Goal: Task Accomplishment & Management: Manage account settings

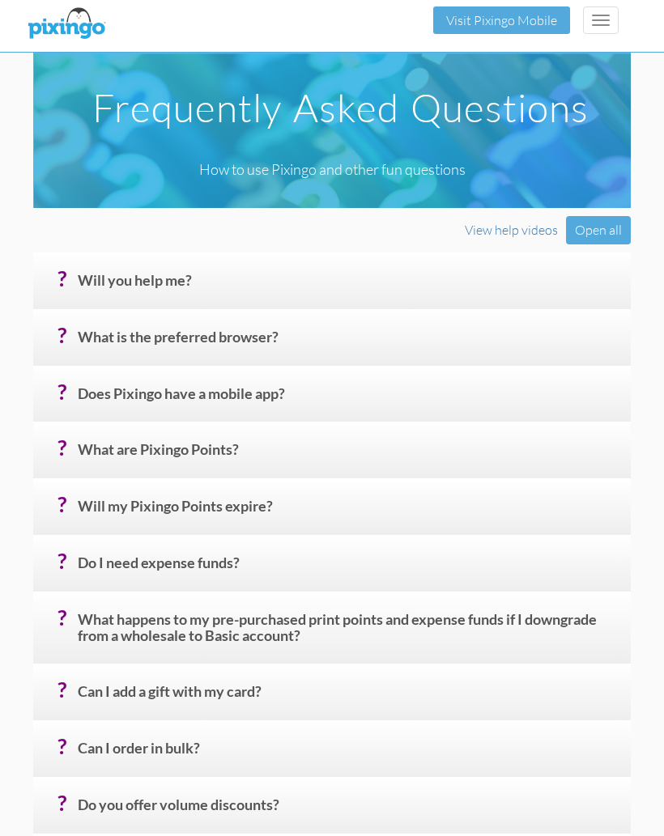
click at [385, 499] on h4 "? Will my Pixingo Points expire?" at bounding box center [348, 513] width 541 height 28
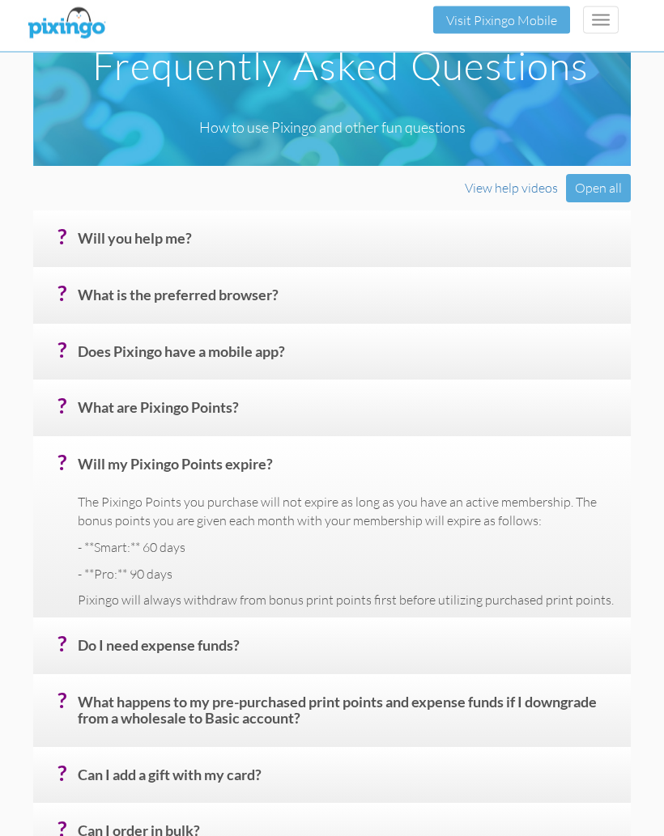
scroll to position [42, 0]
click at [570, 696] on h4 "? What happens to my pre-purchased print points and expense funds if I downgrad…" at bounding box center [348, 717] width 541 height 45
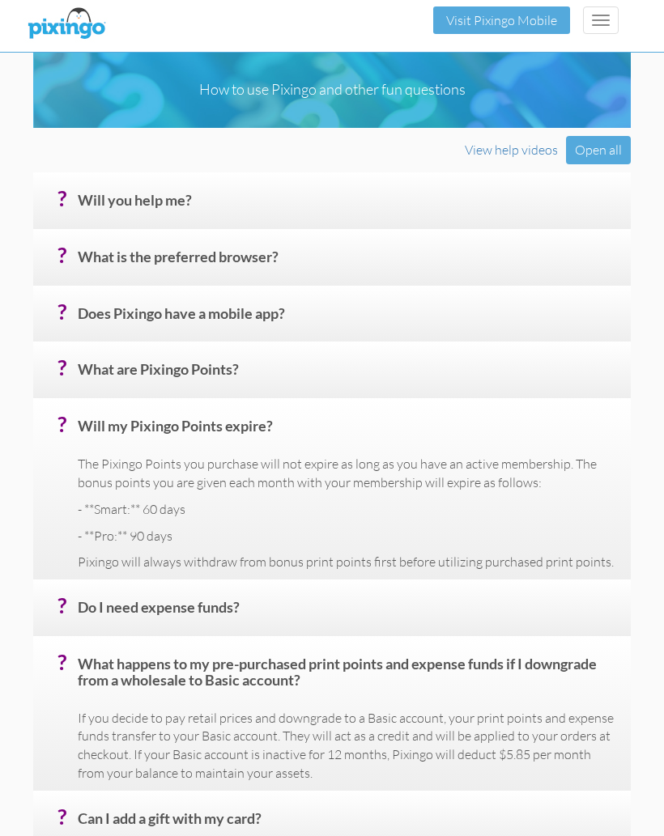
scroll to position [0, 0]
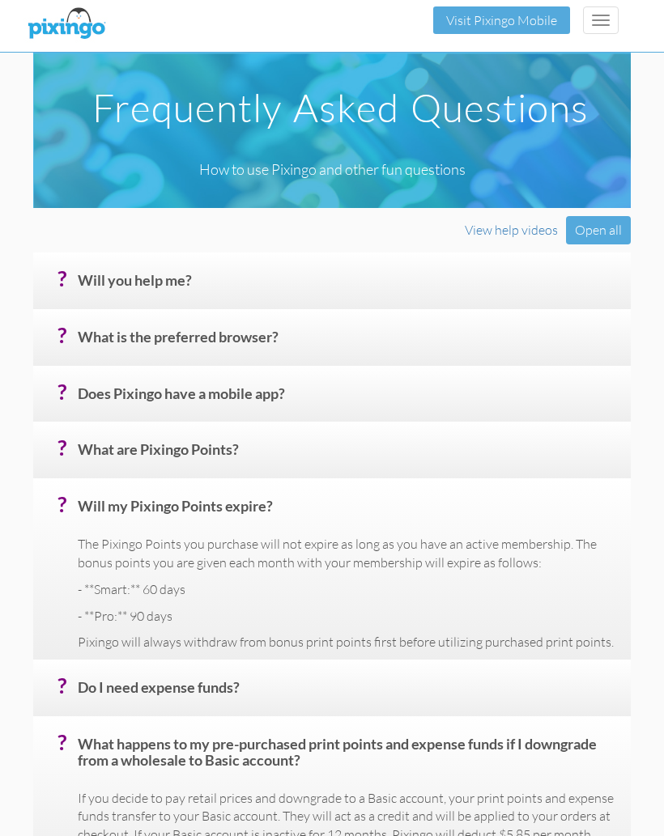
click at [614, 8] on button "Toggle navigation" at bounding box center [601, 20] width 36 height 28
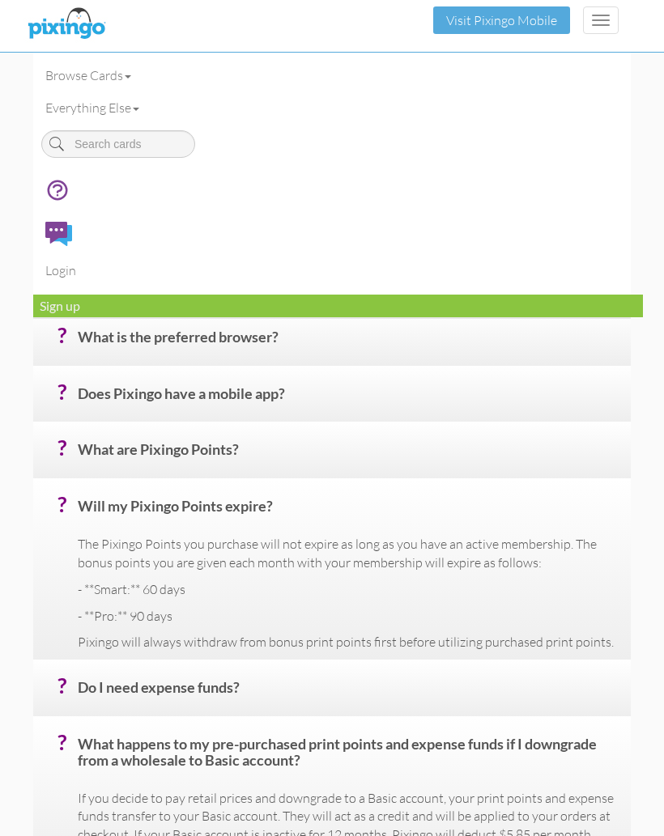
click at [67, 263] on link "Login" at bounding box center [338, 270] width 610 height 32
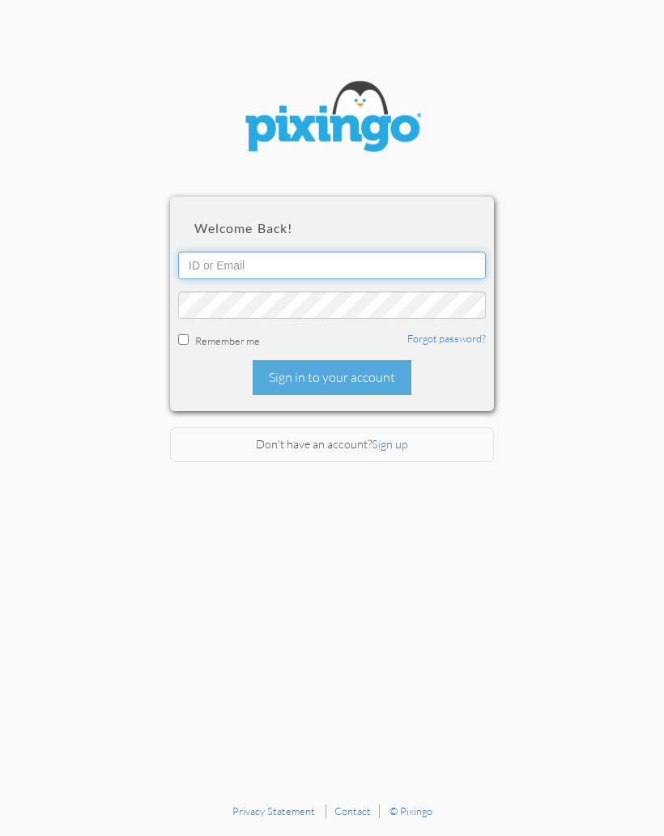
click at [345, 257] on input "text" at bounding box center [332, 266] width 308 height 28
type input "[EMAIL_ADDRESS][PERSON_NAME][DOMAIN_NAME]"
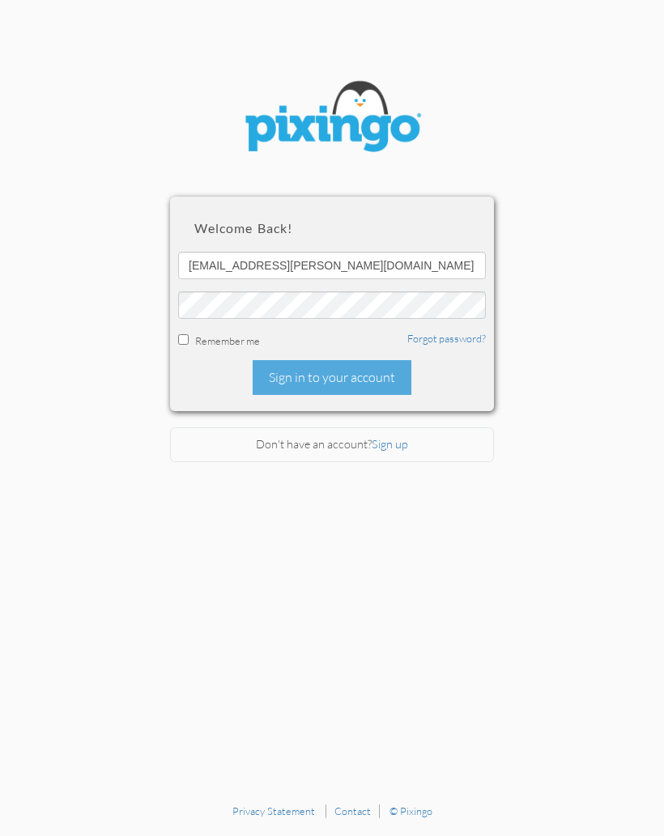
click at [184, 338] on input "checkbox" at bounding box center [183, 339] width 11 height 11
checkbox input "true"
click at [331, 378] on div "Sign in to your account" at bounding box center [332, 377] width 159 height 35
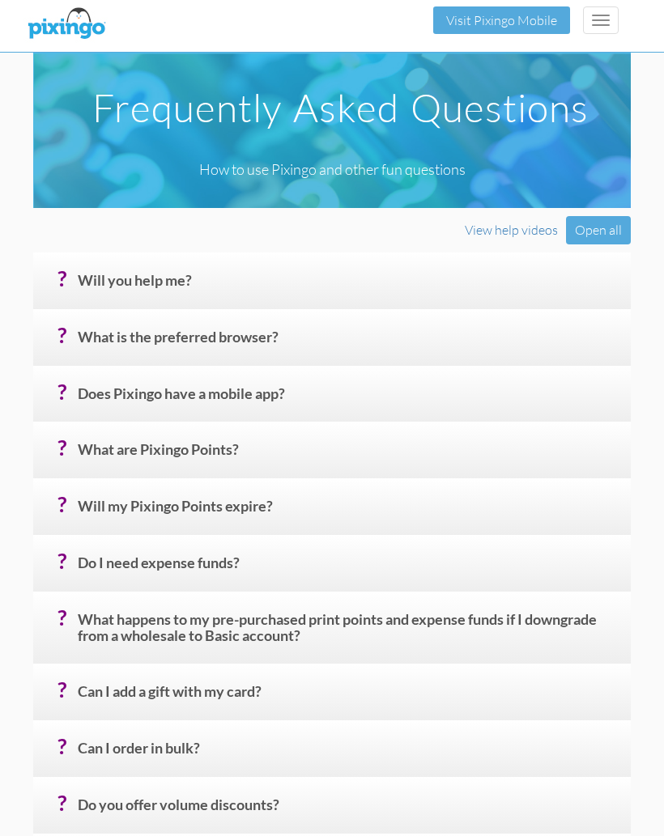
click at [604, 11] on button "Toggle navigation" at bounding box center [601, 20] width 36 height 28
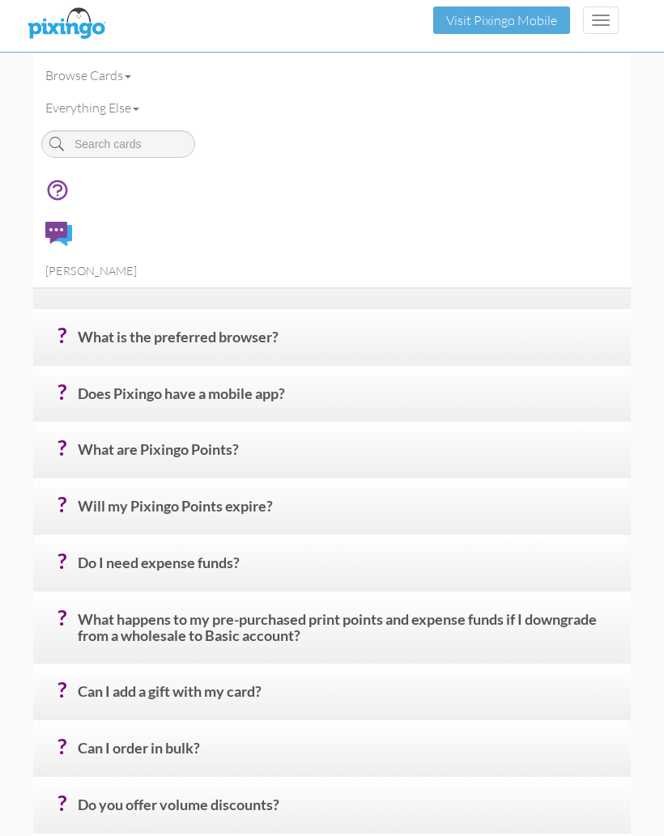
click at [134, 265] on link "[PERSON_NAME]" at bounding box center [117, 270] width 169 height 33
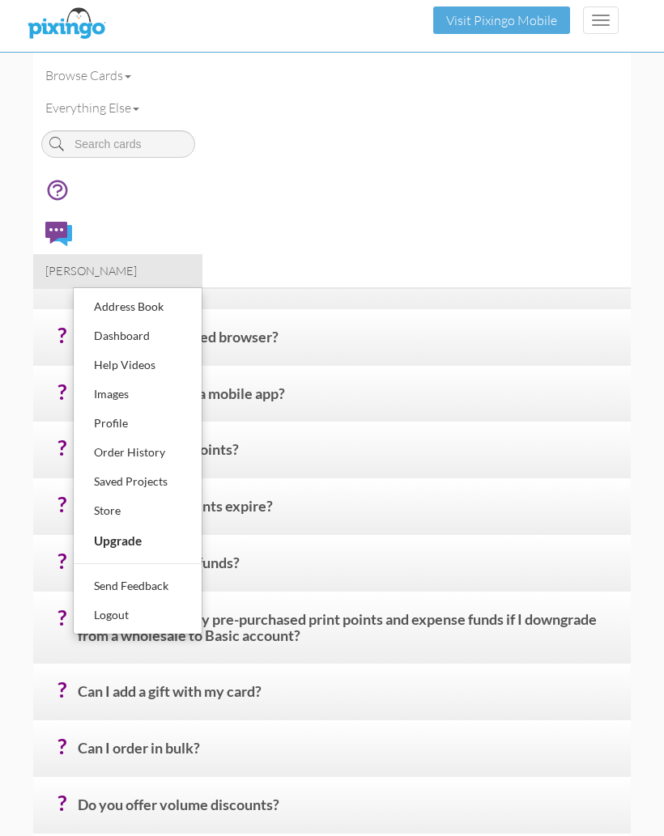
click at [147, 345] on div "Dashboard" at bounding box center [138, 336] width 96 height 24
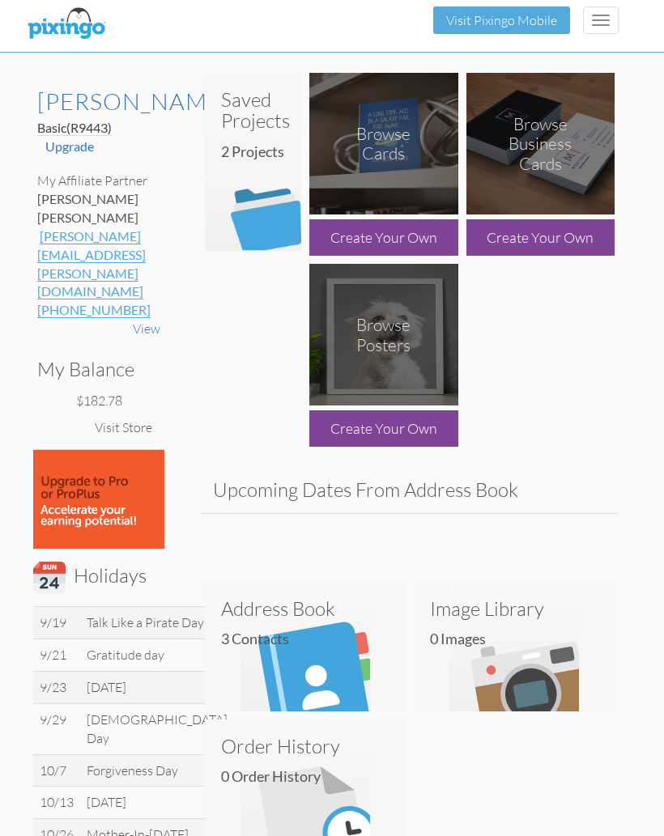
click at [101, 359] on h3 "My Balance" at bounding box center [92, 369] width 111 height 21
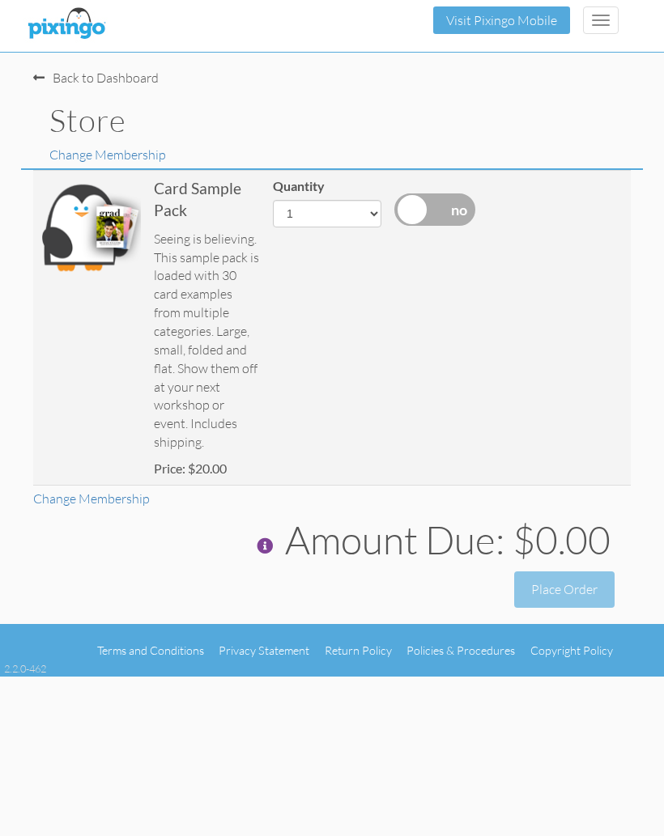
click at [46, 70] on div "Back to Dashboard" at bounding box center [95, 78] width 125 height 19
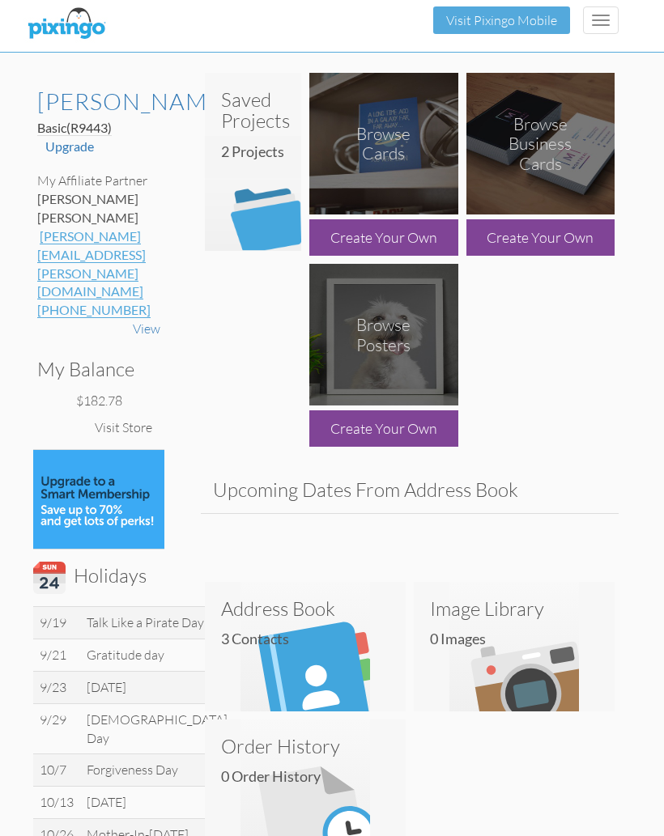
click at [123, 392] on div "$182.78" at bounding box center [98, 401] width 123 height 19
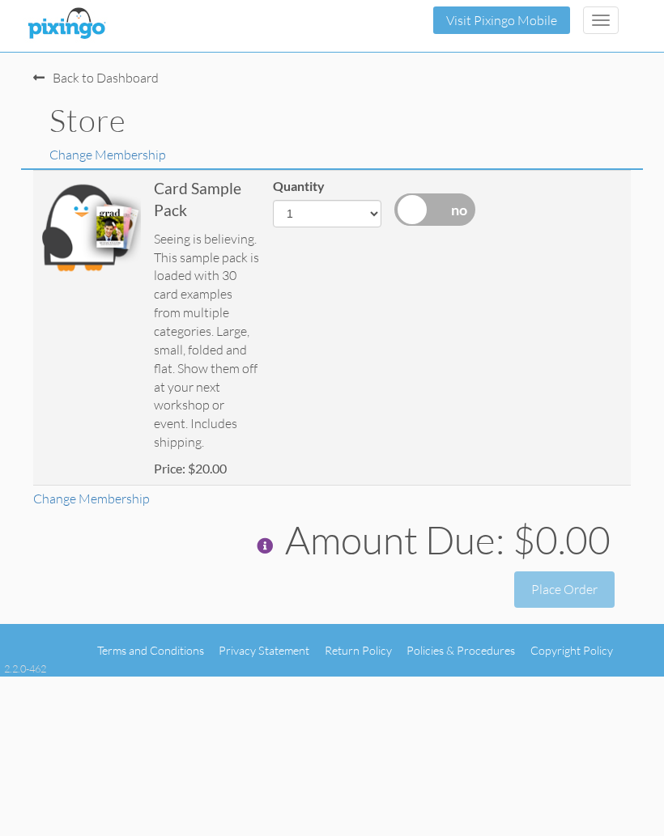
click at [57, 72] on div "Back to Dashboard" at bounding box center [95, 78] width 125 height 19
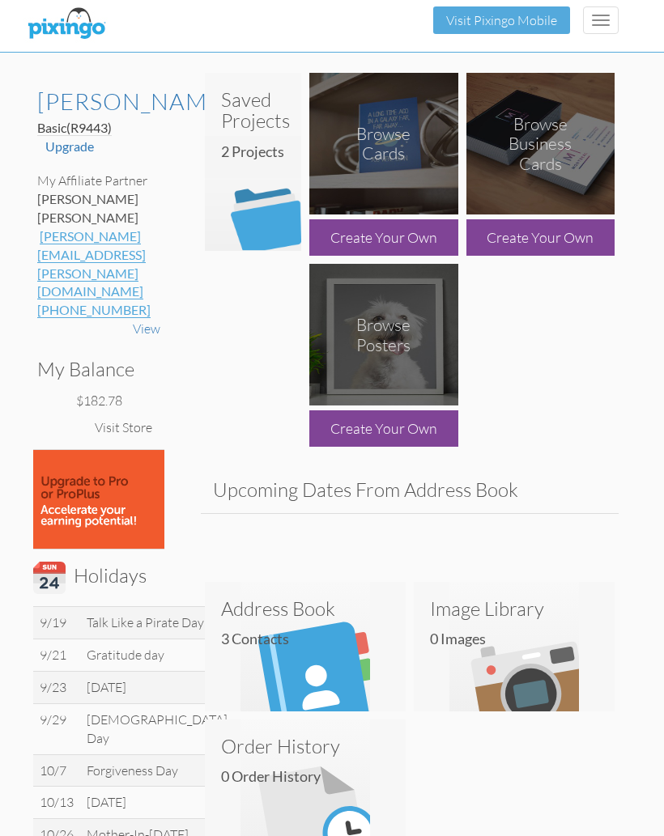
click at [152, 321] on link "View" at bounding box center [147, 329] width 28 height 16
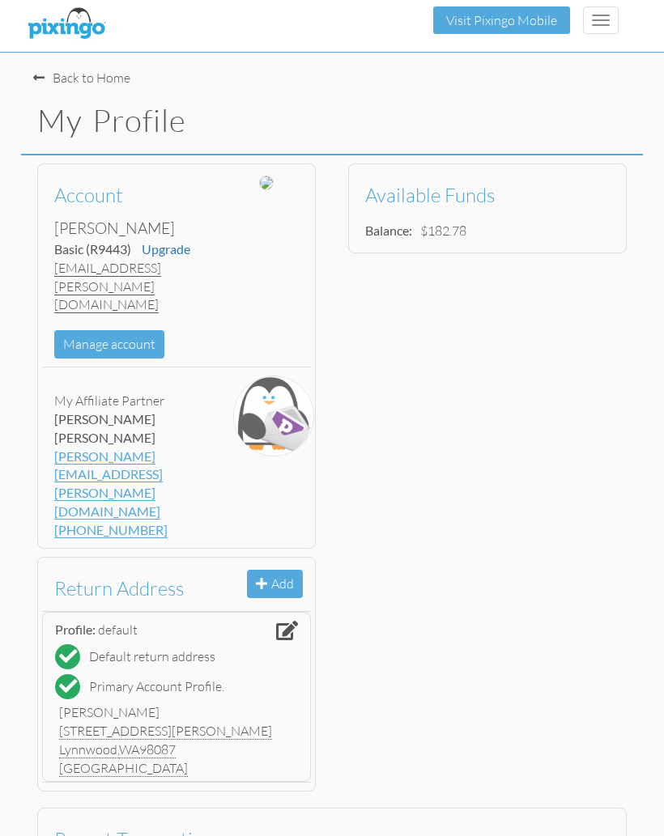
click at [160, 283] on div "Account [PERSON_NAME] Basic (R9443) Upgrade [EMAIL_ADDRESS][PERSON_NAME][DOMAIN…" at bounding box center [131, 265] width 179 height 186
click at [121, 330] on button "Manage account" at bounding box center [109, 344] width 110 height 28
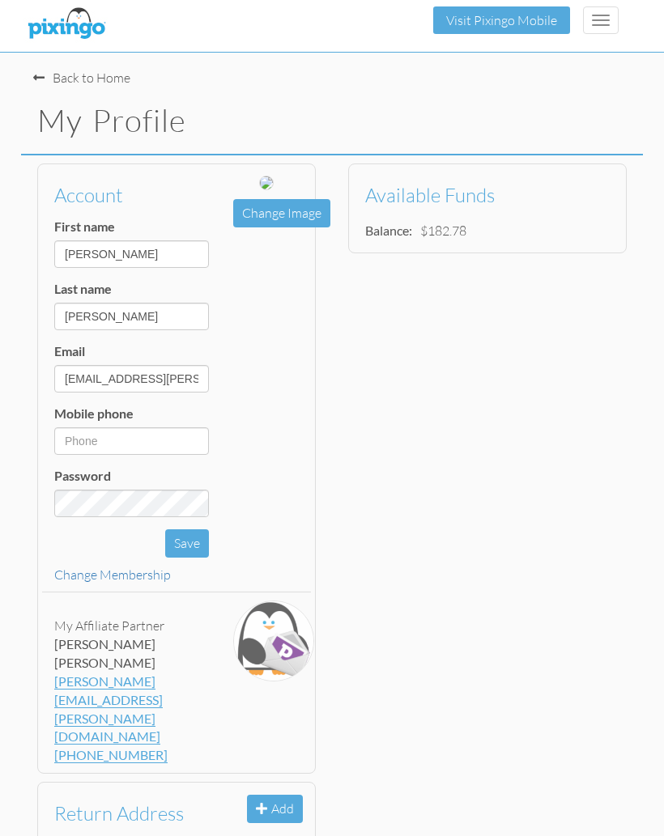
click at [524, 669] on div "Account First name [PERSON_NAME] Last name [PERSON_NAME] Email [EMAIL_ADDRESS][…" at bounding box center [332, 590] width 622 height 870
click at [534, 648] on div "Account First name [PERSON_NAME] Last name [PERSON_NAME] Email [EMAIL_ADDRESS][…" at bounding box center [332, 590] width 622 height 870
click at [598, 15] on span "button" at bounding box center [601, 16] width 18 height 2
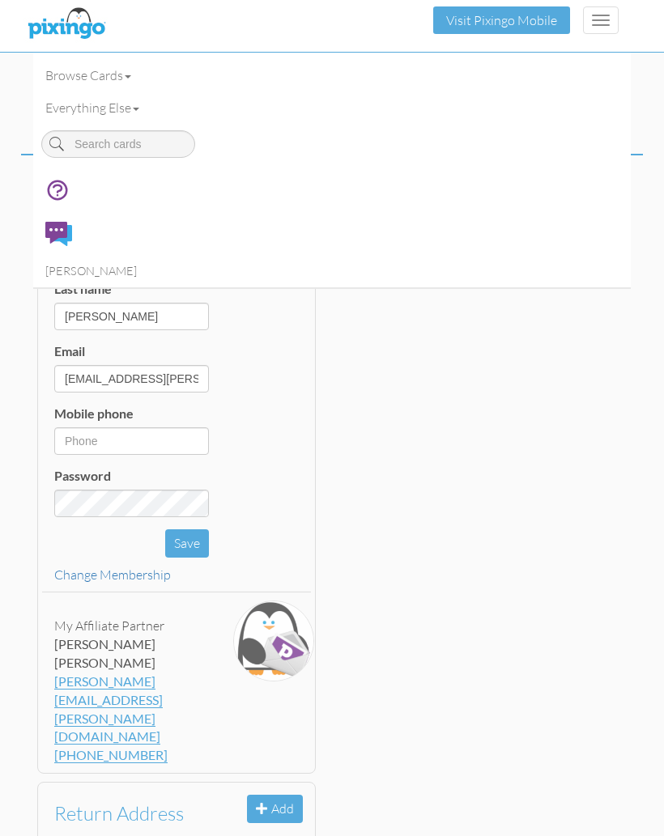
click at [460, 664] on div "Account First name [PERSON_NAME] Last name [PERSON_NAME] Email [EMAIL_ADDRESS][…" at bounding box center [332, 590] width 622 height 870
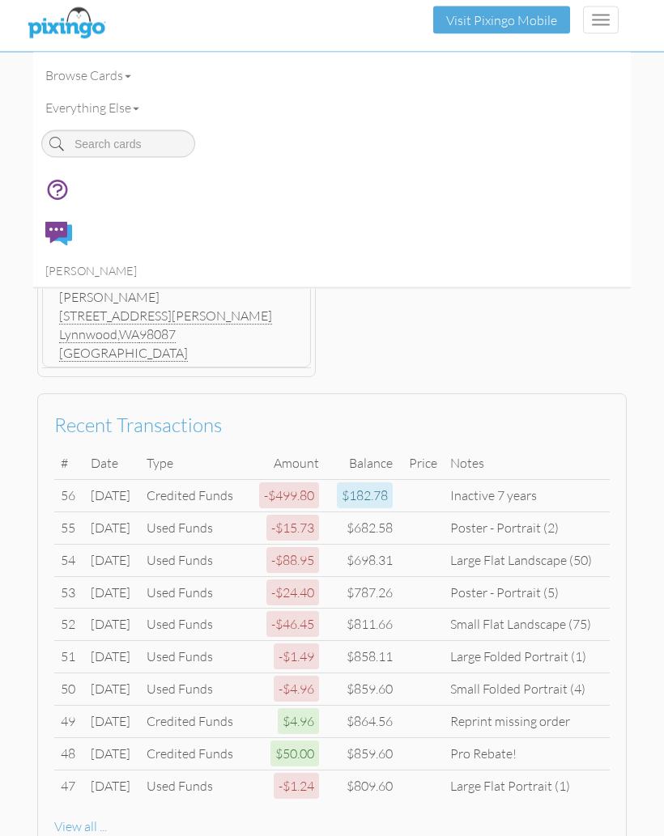
scroll to position [646, 0]
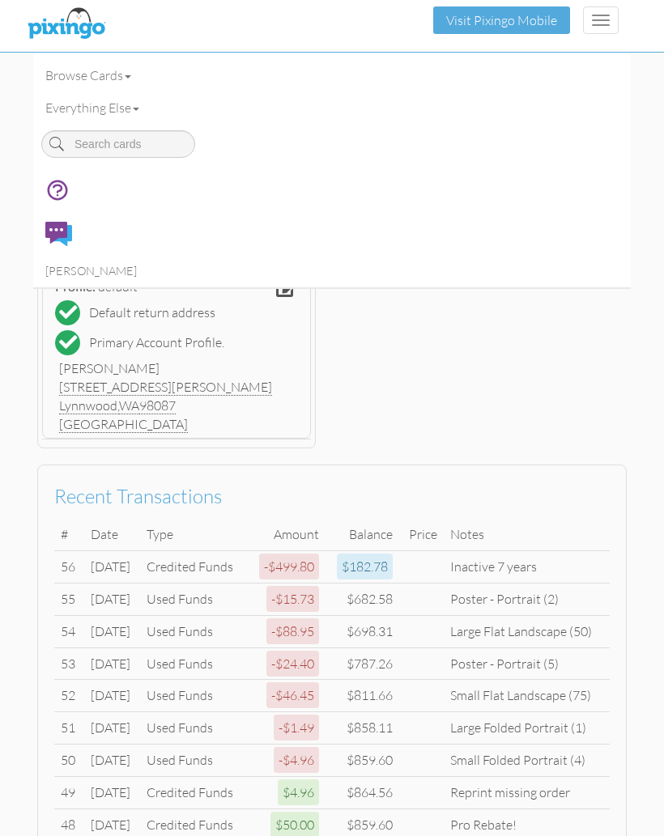
scroll to position [589, 0]
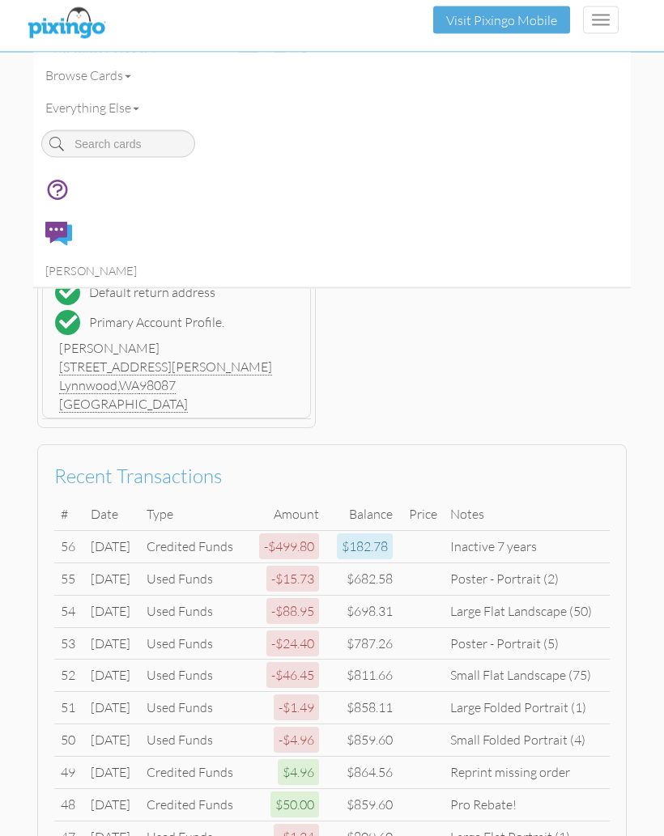
click at [589, 797] on div "Pro Rebate!" at bounding box center [526, 806] width 153 height 19
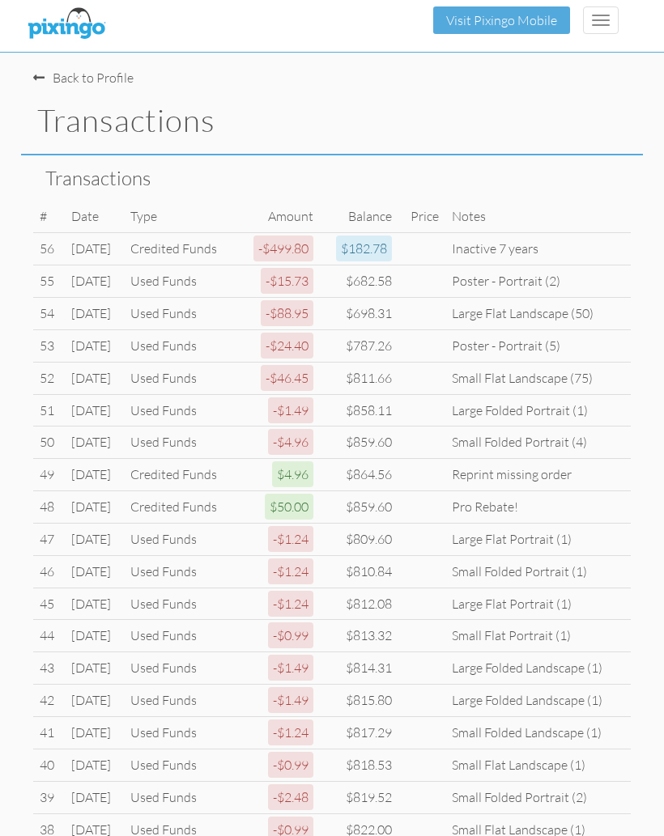
click at [595, 19] on span "button" at bounding box center [601, 20] width 18 height 2
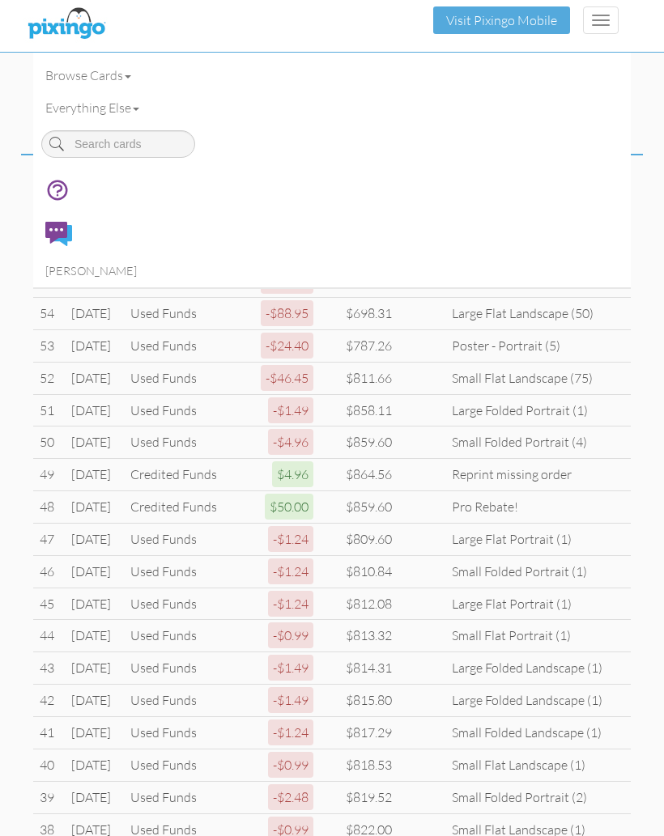
click at [236, 427] on td "Used Funds" at bounding box center [180, 443] width 113 height 32
